Goal: Use online tool/utility: Use online tool/utility

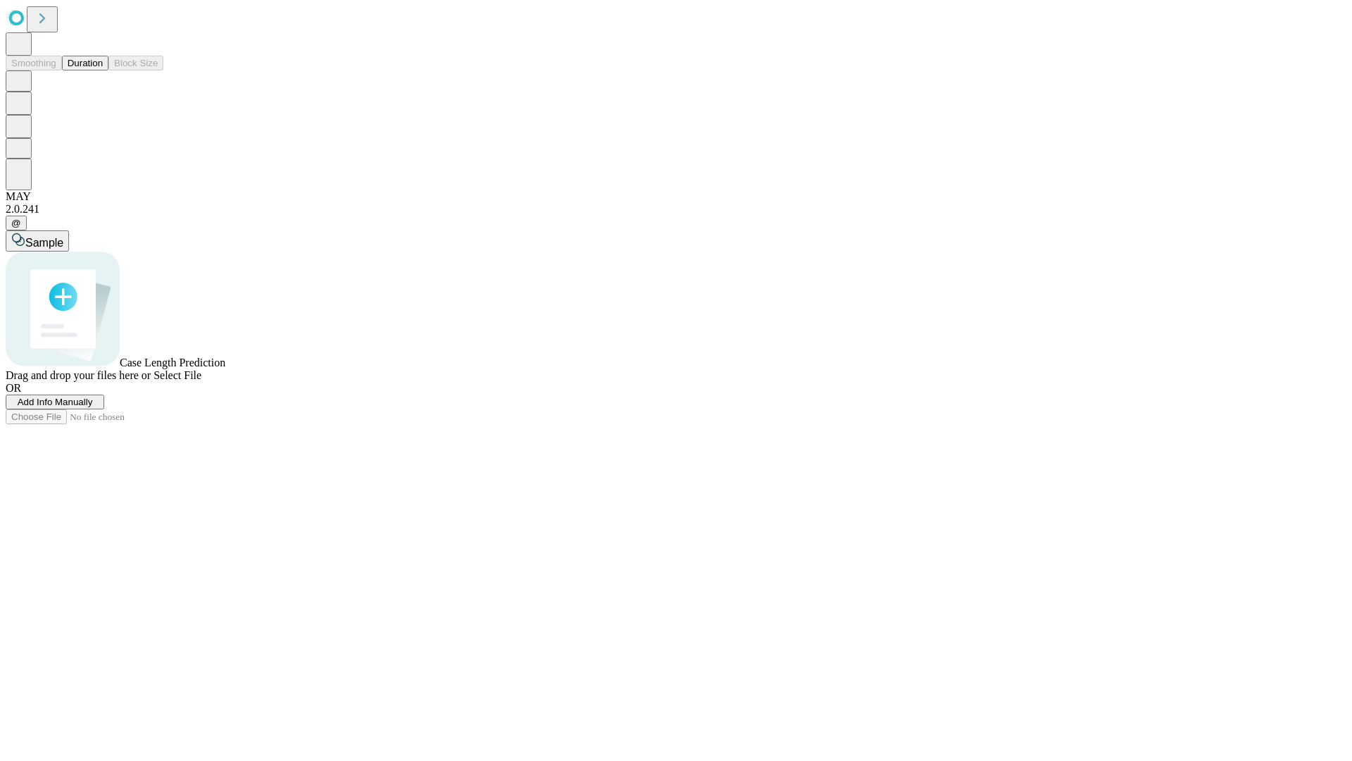
click at [103, 70] on button "Duration" at bounding box center [85, 63] width 46 height 15
click at [201, 381] on span "Select File" at bounding box center [178, 375] width 48 height 12
